Goal: Information Seeking & Learning: Learn about a topic

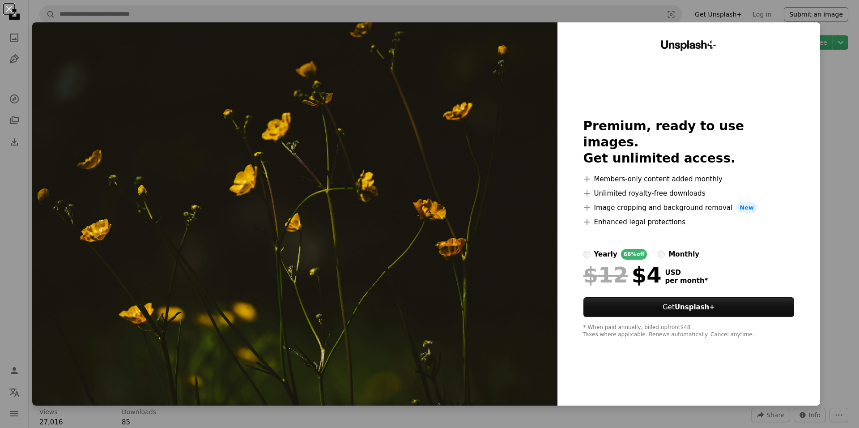
click at [785, 15] on div "An X shape Unsplash+ Premium, ready to use images. Get unlimited access. A plus…" at bounding box center [429, 214] width 859 height 428
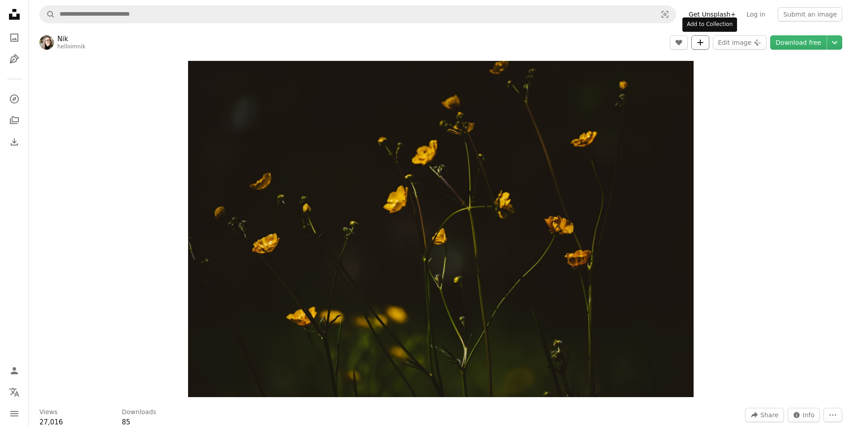
click at [703, 41] on button "A plus sign" at bounding box center [700, 42] width 18 height 14
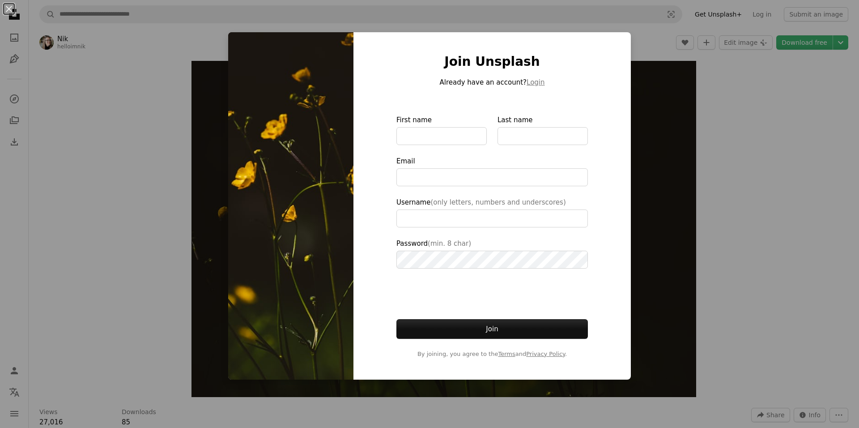
click at [667, 114] on div "An X shape Join Unsplash Already have an account? Login First name Last name Em…" at bounding box center [429, 214] width 859 height 428
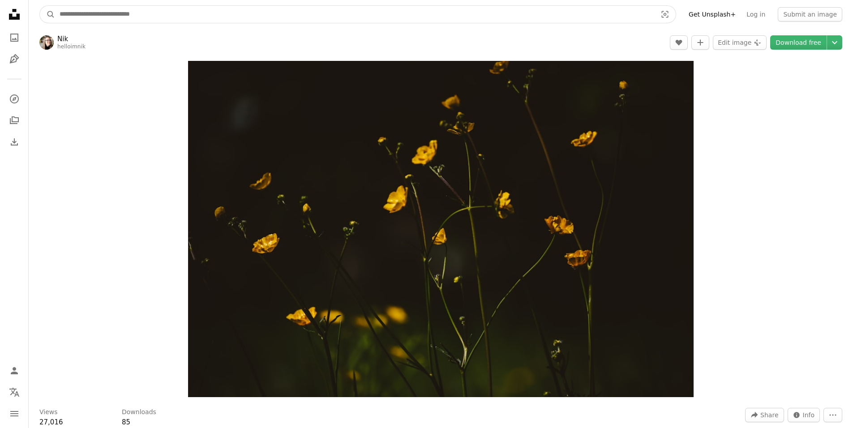
click at [194, 19] on input "Find visuals sitewide" at bounding box center [354, 14] width 599 height 17
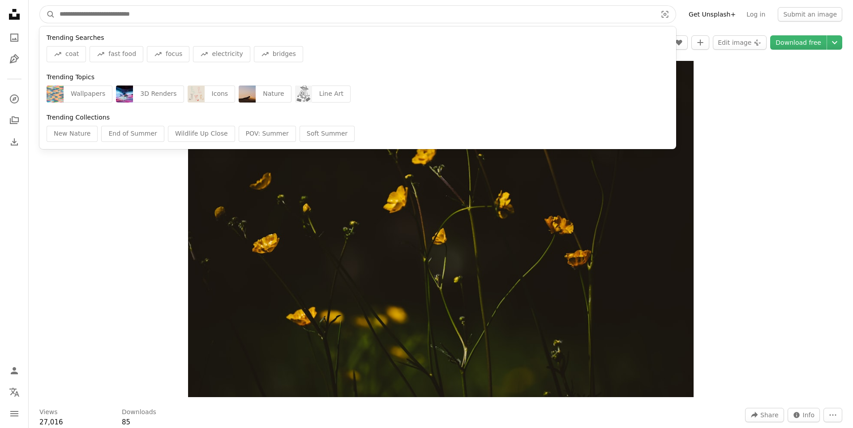
paste input "**********"
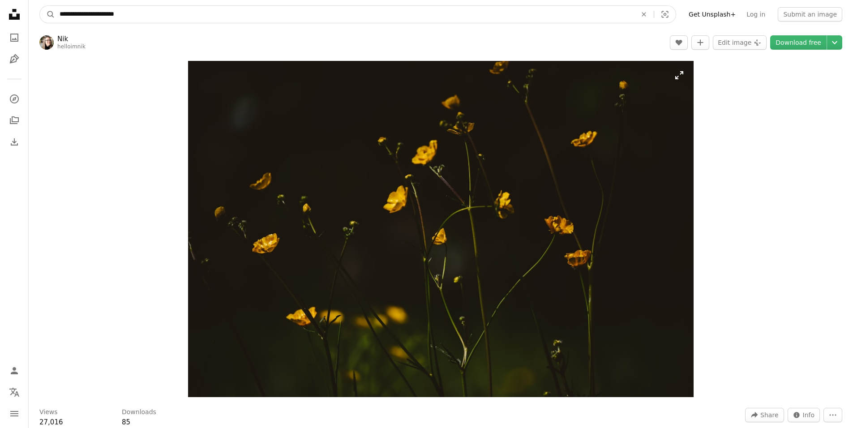
type input "**********"
click at [40, 6] on button "A magnifying glass" at bounding box center [47, 14] width 15 height 17
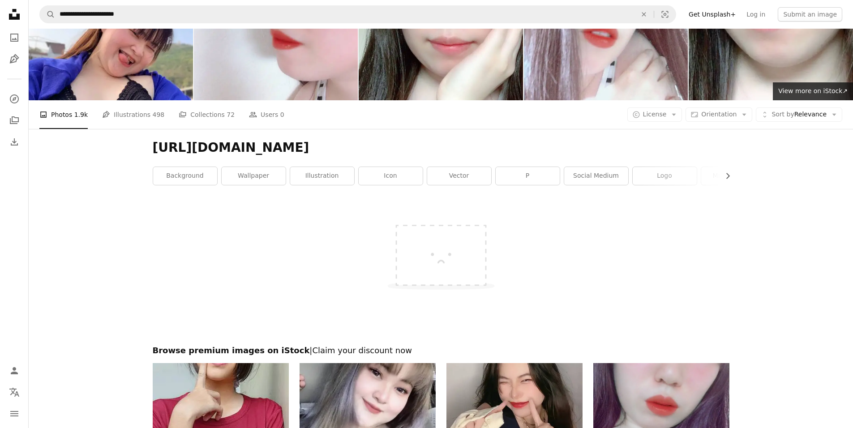
scroll to position [90, 0]
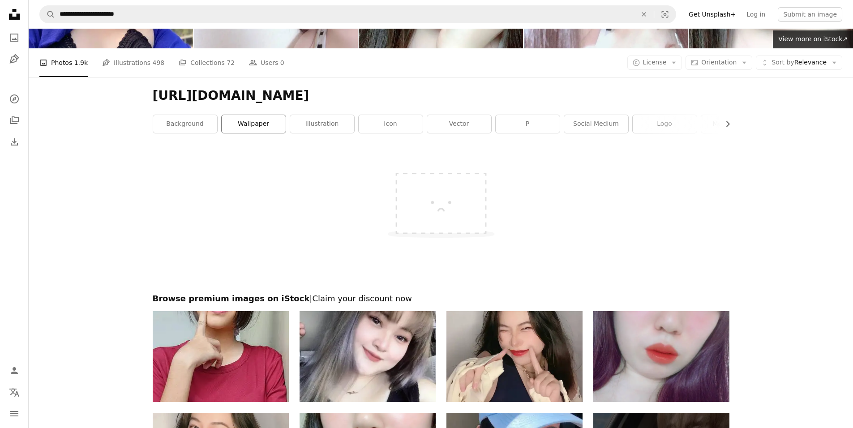
click at [243, 120] on link "wallpaper" at bounding box center [254, 124] width 64 height 18
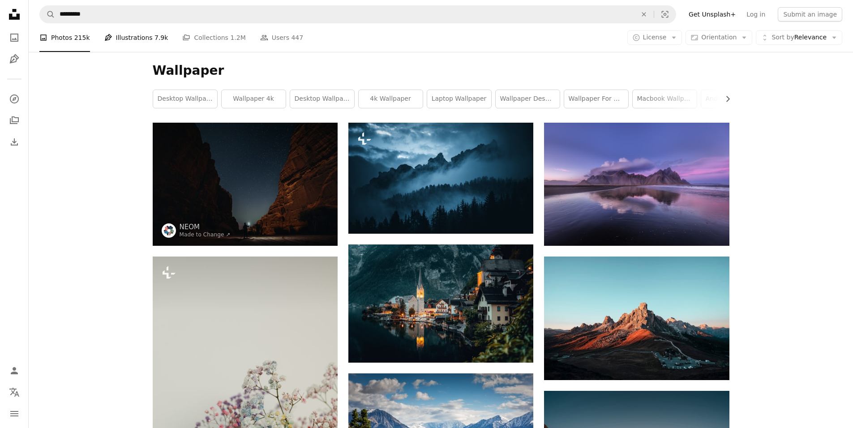
click at [139, 40] on link "Pen Tool Illustrations 7.9k" at bounding box center [136, 37] width 64 height 29
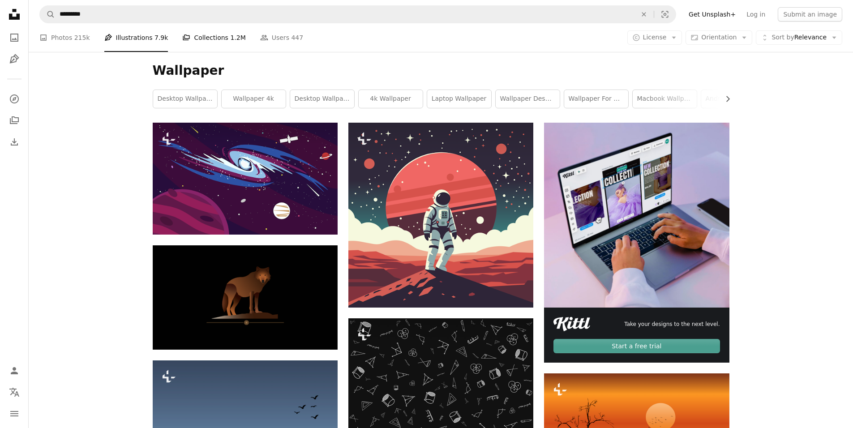
click at [195, 37] on link "A stack of folders Collections 1.2M" at bounding box center [213, 37] width 63 height 29
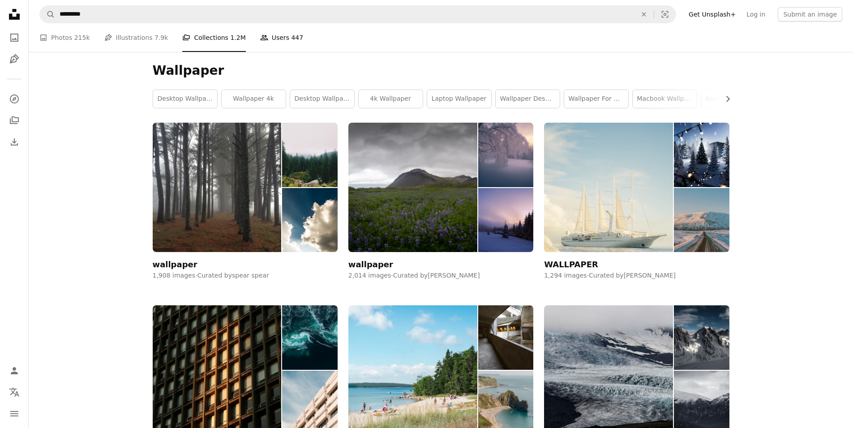
click at [260, 37] on link "People Users 447" at bounding box center [281, 37] width 43 height 29
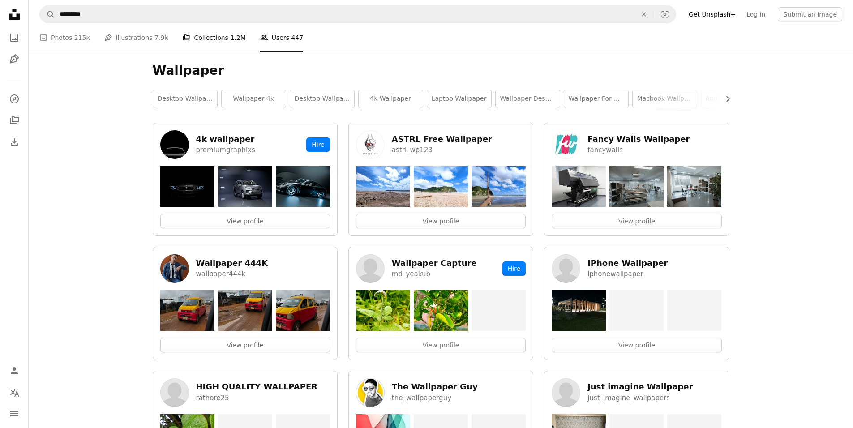
click at [227, 32] on link "A stack of folders Collections 1.2M" at bounding box center [213, 37] width 63 height 29
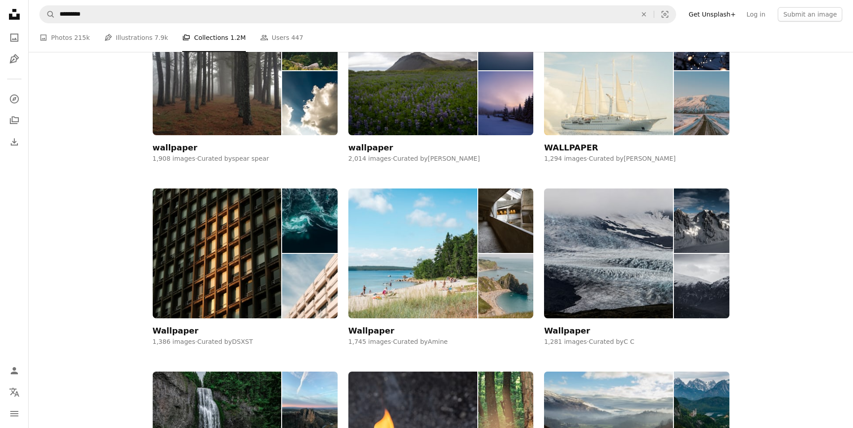
scroll to position [134, 0]
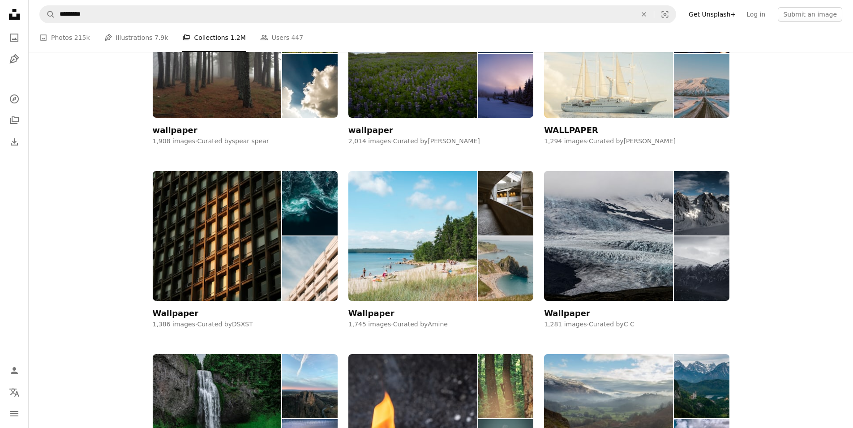
click at [13, 47] on div "Unsplash logo Unsplash Home A photo Pen Tool" at bounding box center [14, 36] width 18 height 63
click at [17, 63] on icon "Pen Tool" at bounding box center [14, 59] width 11 height 11
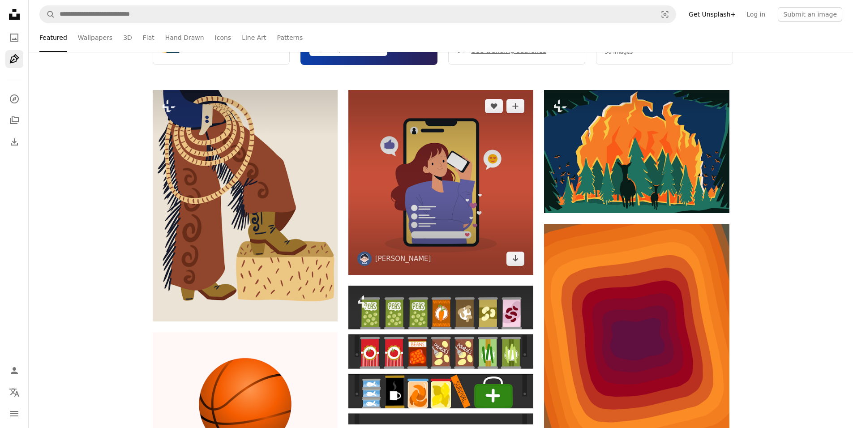
scroll to position [269, 0]
